Goal: Task Accomplishment & Management: Use online tool/utility

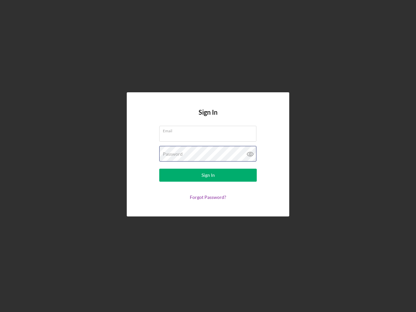
click at [208, 156] on div "Password" at bounding box center [208, 154] width 98 height 16
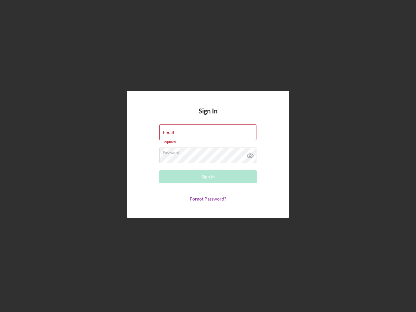
click at [250, 154] on icon at bounding box center [250, 156] width 16 height 16
